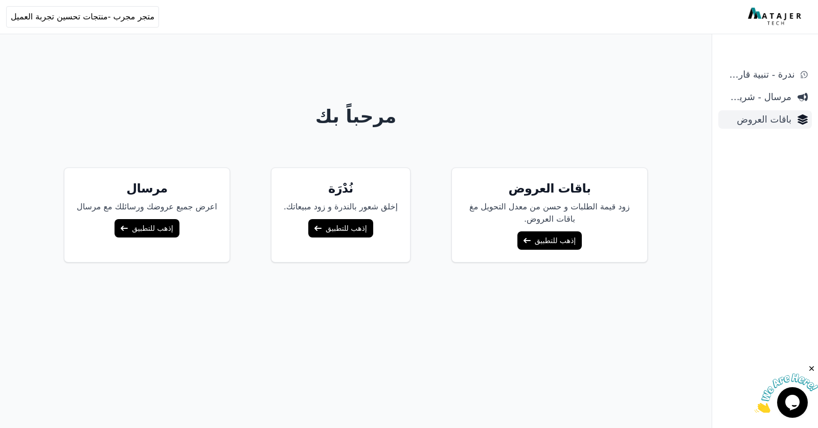
click at [777, 113] on span "باقات العروض" at bounding box center [756, 119] width 69 height 14
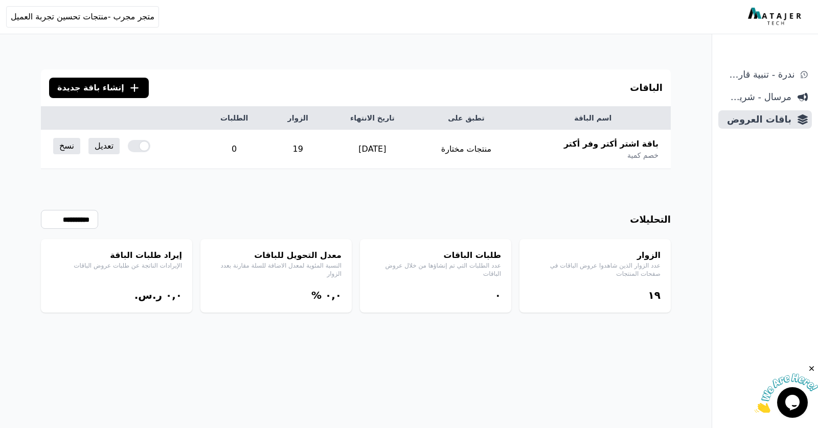
click at [134, 89] on line at bounding box center [134, 87] width 0 height 7
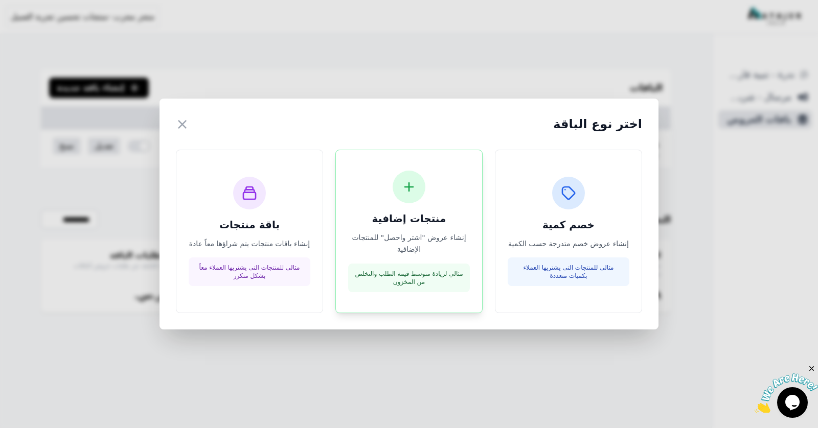
click at [399, 201] on div "منتجات إضافية إنشاء عروض "اشتر واحصل" للمنتجات الإضافية مثالي لزيادة متوسط قيمة…" at bounding box center [409, 232] width 122 height 122
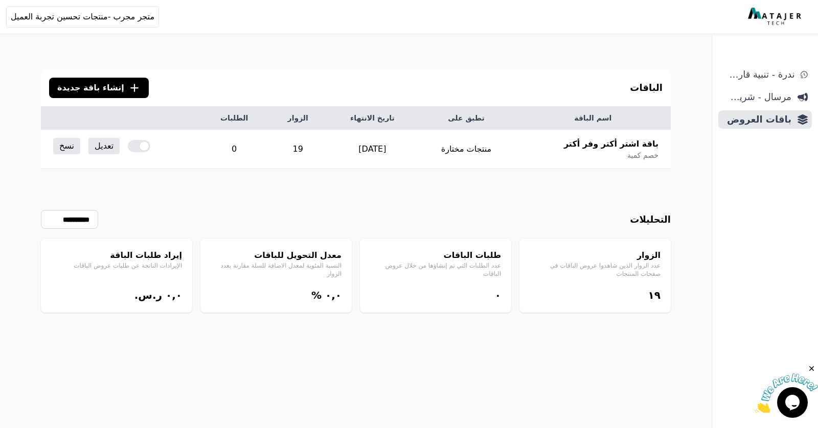
click at [117, 86] on button ".cls-1{fill:none;stroke:#fff;stroke-linecap:round;stroke-linejoin:round;stroke-…" at bounding box center [99, 88] width 100 height 20
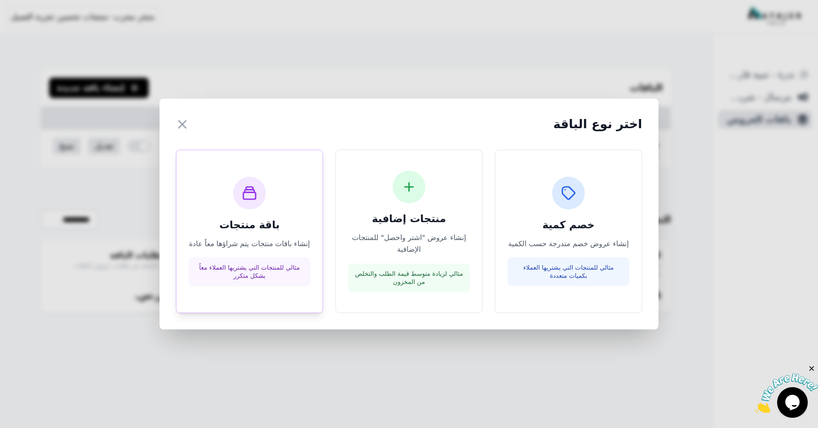
click at [285, 190] on div "باقة منتجات إنشاء باقات منتجات يتم شراؤها معاً عادة مثالي للمنتجات التي يشتريها…" at bounding box center [250, 232] width 122 height 110
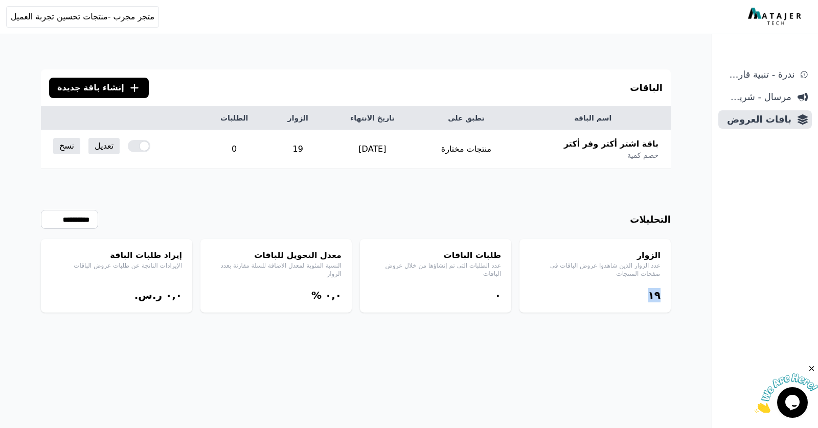
drag, startPoint x: 604, startPoint y: 283, endPoint x: 698, endPoint y: 291, distance: 94.4
click at [698, 291] on div "الباقات .cls-1{fill:none;stroke:#fff;stroke-linecap:round;stroke-linejoin:round…" at bounding box center [355, 263] width 711 height 428
drag, startPoint x: 660, startPoint y: 243, endPoint x: 613, endPoint y: 285, distance: 62.9
click at [614, 285] on div "الزوار عدد الزوار الذين شاهدوا عروض الباقات في صفحات المنتجات ١٩" at bounding box center [594, 276] width 151 height 74
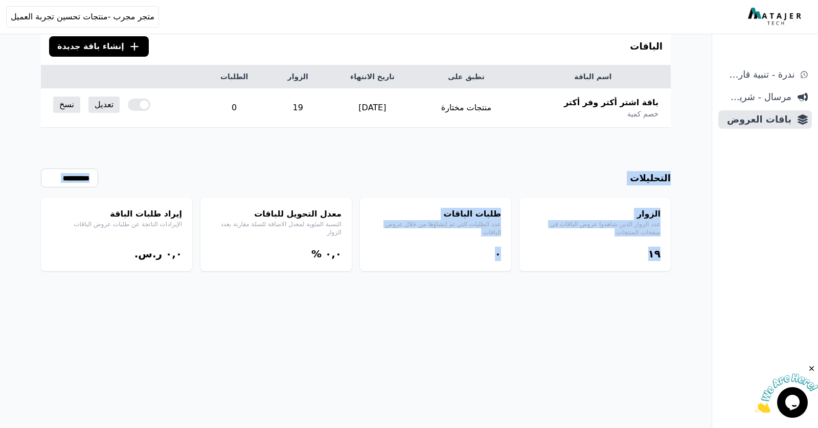
scroll to position [49, 0]
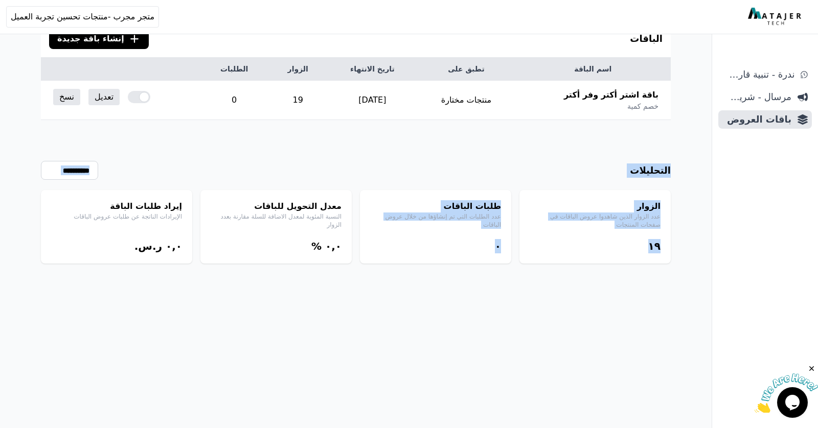
drag, startPoint x: 679, startPoint y: 206, endPoint x: 399, endPoint y: 426, distance: 355.7
click at [399, 426] on div "الباقات .cls-1{fill:none;stroke:#fff;stroke-linecap:round;stroke-linejoin:round…" at bounding box center [355, 214] width 711 height 428
click at [681, 157] on div "الباقات .cls-1{fill:none;stroke:#fff;stroke-linecap:round;stroke-linejoin:round…" at bounding box center [355, 214] width 711 height 428
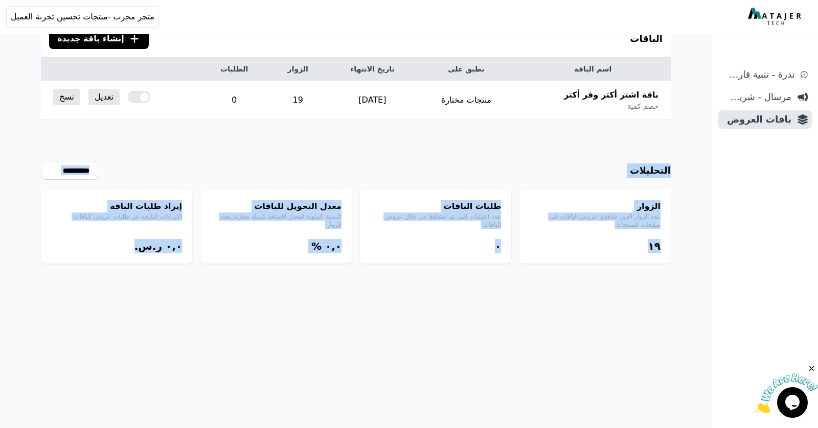
drag, startPoint x: 669, startPoint y: 160, endPoint x: 134, endPoint y: 234, distance: 540.1
click at [134, 234] on div "**********" at bounding box center [356, 192] width 630 height 144
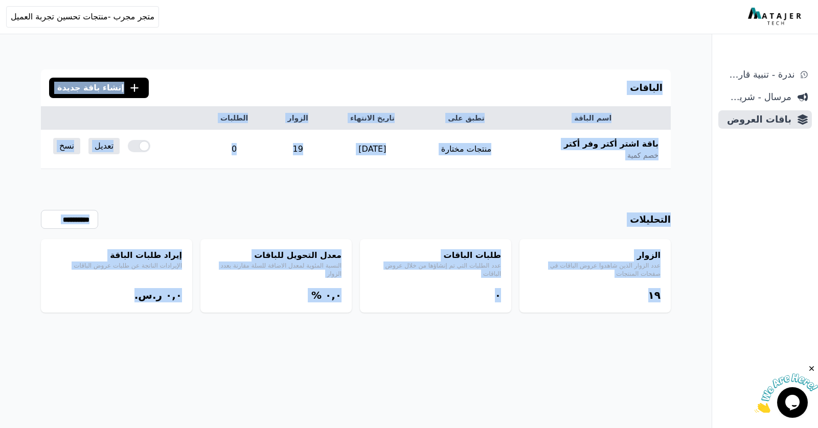
drag, startPoint x: 678, startPoint y: 64, endPoint x: 101, endPoint y: 307, distance: 625.5
click at [101, 307] on div "الباقات .cls-1{fill:none;stroke:#fff;stroke-linecap:round;stroke-linejoin:round…" at bounding box center [355, 263] width 711 height 428
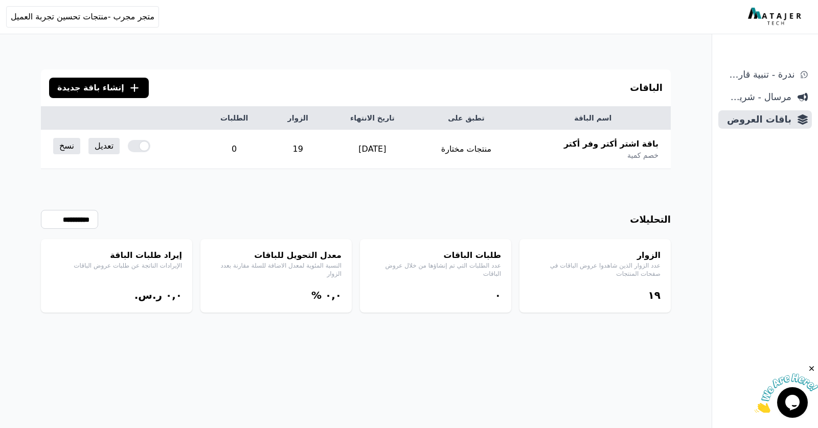
click at [500, 232] on div "**********" at bounding box center [356, 241] width 630 height 144
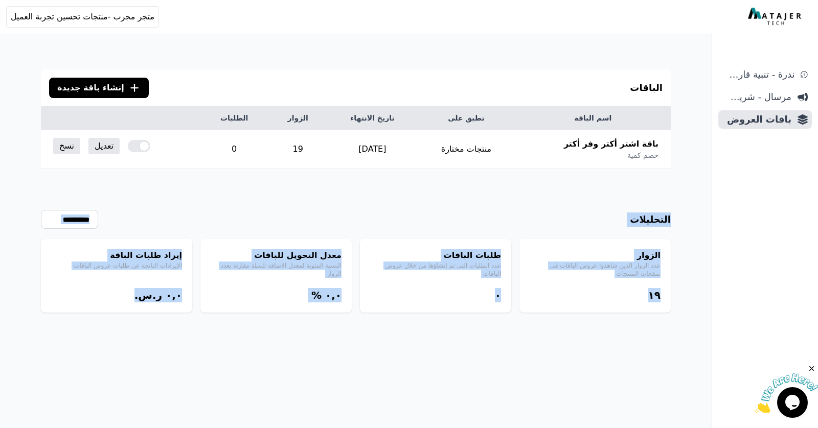
drag, startPoint x: 685, startPoint y: 207, endPoint x: 97, endPoint y: 295, distance: 594.9
click at [97, 295] on div "الباقات .cls-1{fill:none;stroke:#fff;stroke-linecap:round;stroke-linejoin:round…" at bounding box center [355, 263] width 711 height 428
click at [156, 259] on h4 "إيراد طلبات الباقة" at bounding box center [116, 255] width 131 height 12
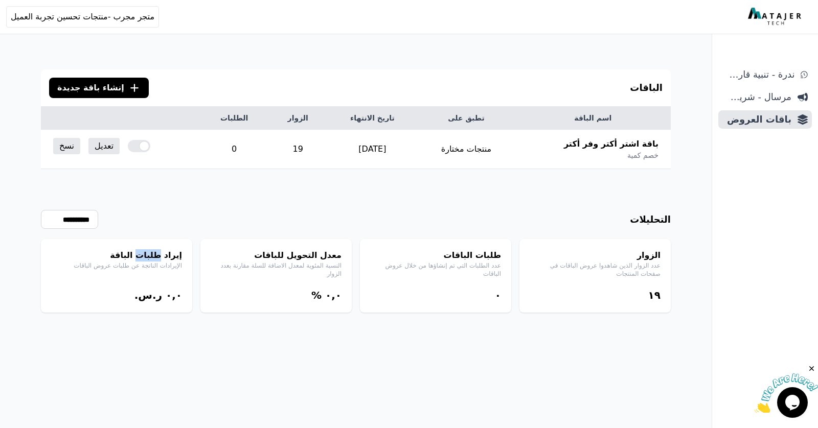
click at [156, 259] on h4 "إيراد طلبات الباقة" at bounding box center [116, 255] width 131 height 12
